Goal: Find contact information: Find contact information

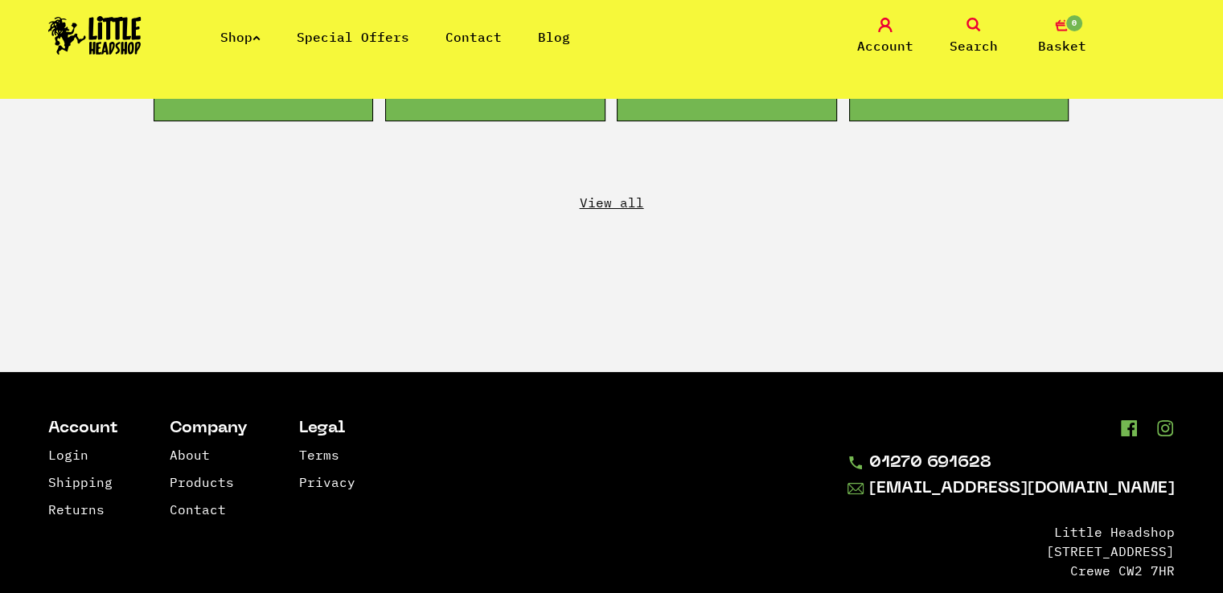
scroll to position [3091, 0]
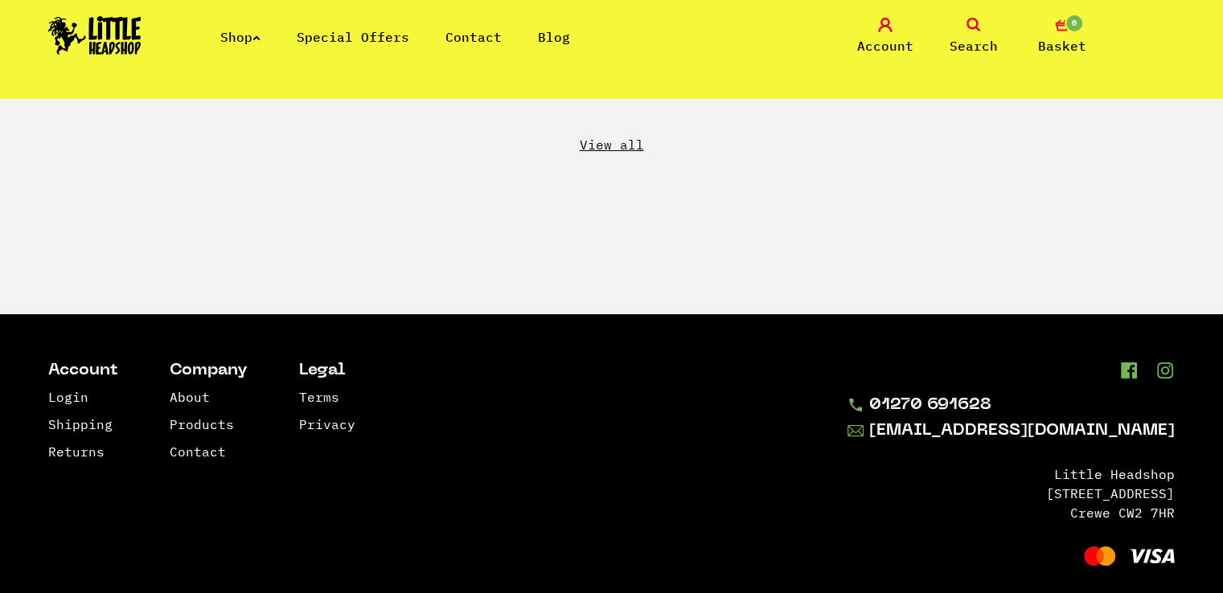
click at [254, 41] on link "Shop" at bounding box center [240, 37] width 40 height 16
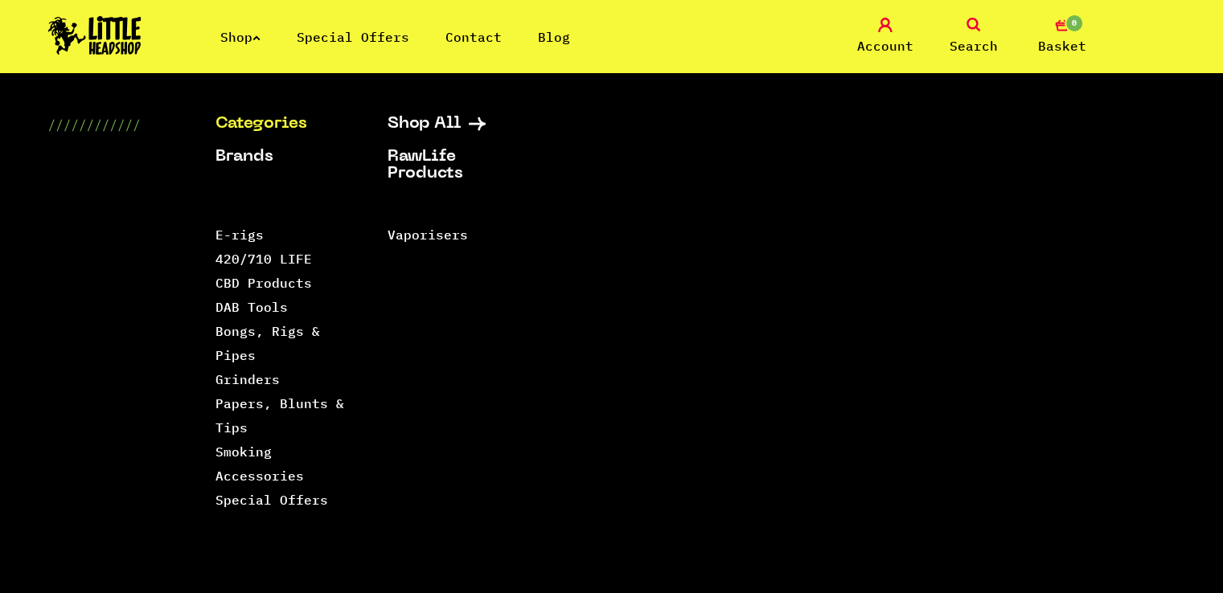
click at [277, 117] on link "Categories" at bounding box center [281, 124] width 132 height 17
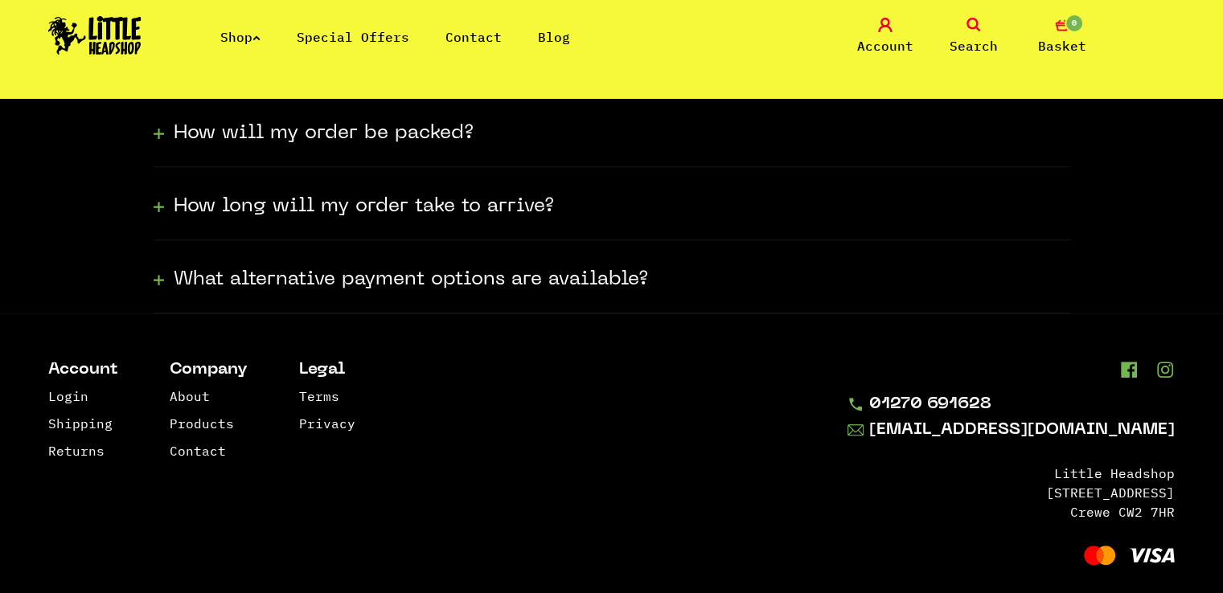
scroll to position [623, 0]
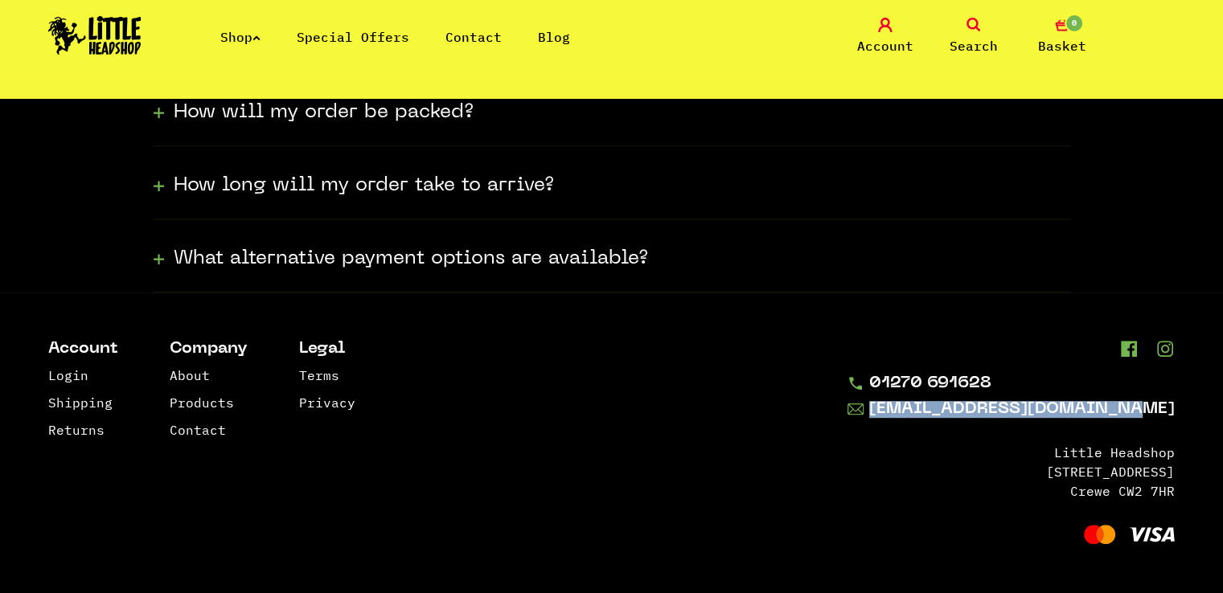
drag, startPoint x: 1205, startPoint y: 411, endPoint x: 1178, endPoint y: 416, distance: 27.9
click at [1178, 416] on footer "Account Login Shipping Returns Company About Products Contact Legal Terms Priva…" at bounding box center [611, 444] width 1223 height 302
copy link "[EMAIL_ADDRESS][DOMAIN_NAME]"
click at [1103, 378] on link "01270 691628" at bounding box center [1010, 383] width 327 height 17
click at [865, 527] on footer "Account Login Shipping Returns Company About Products Contact Legal Terms Priva…" at bounding box center [611, 444] width 1223 height 302
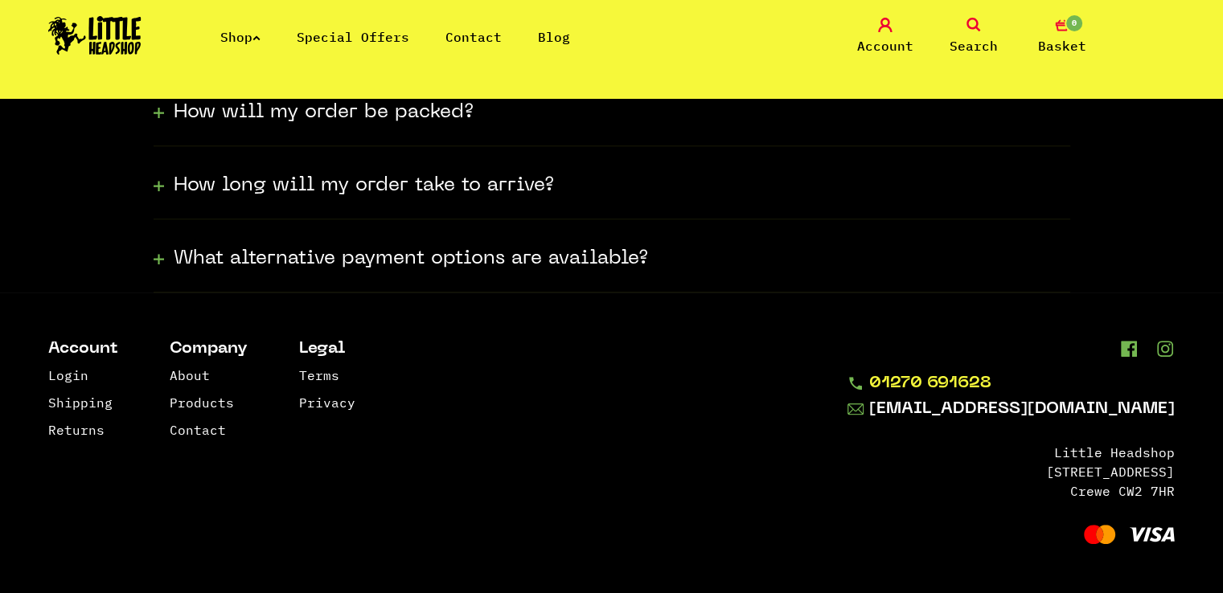
drag, startPoint x: 1183, startPoint y: 377, endPoint x: 1069, endPoint y: 386, distance: 113.7
click at [1069, 386] on footer "Account Login Shipping Returns Company About Products Contact Legal Terms Priva…" at bounding box center [611, 444] width 1223 height 302
